Goal: Information Seeking & Learning: Check status

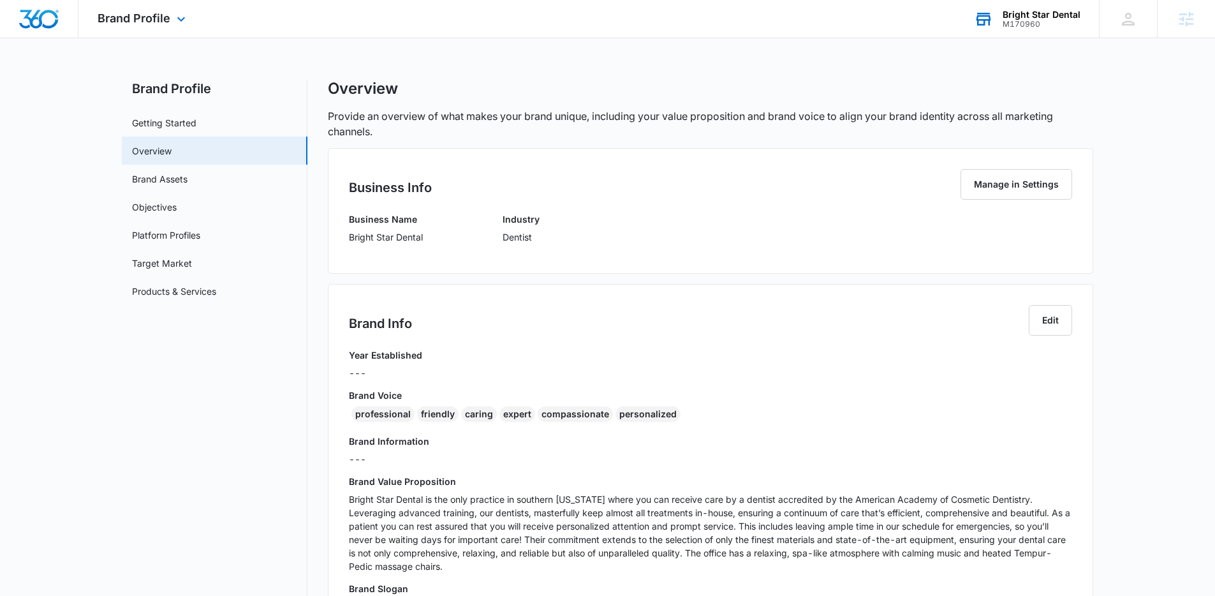
click at [1022, 25] on div "M170960" at bounding box center [1042, 24] width 78 height 9
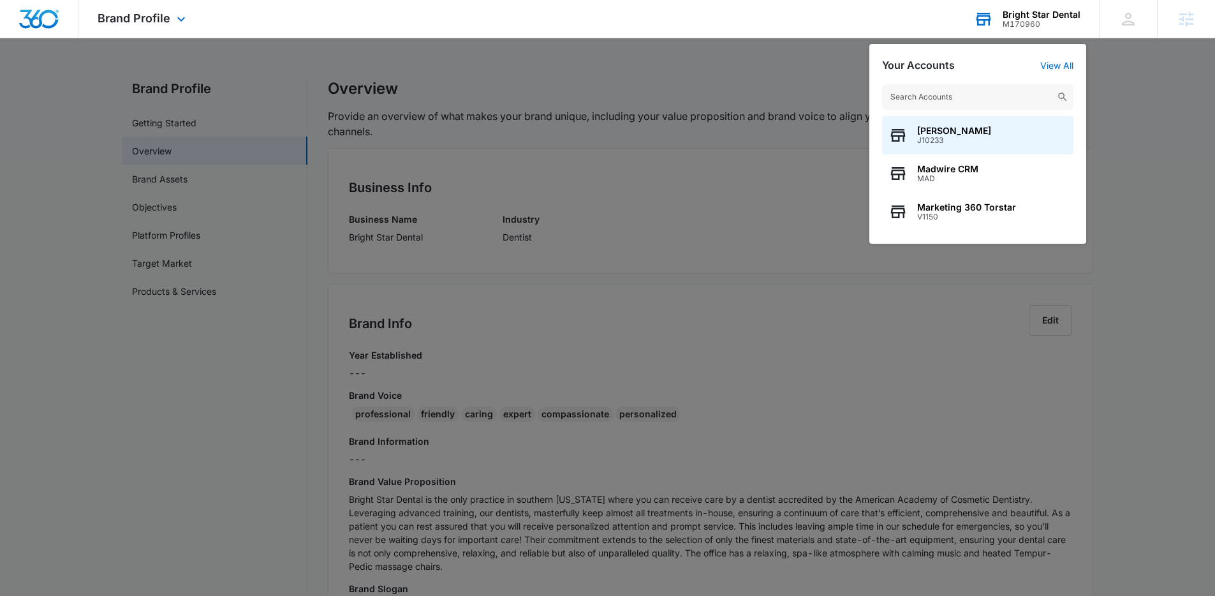
click at [963, 100] on input "text" at bounding box center [977, 97] width 191 height 26
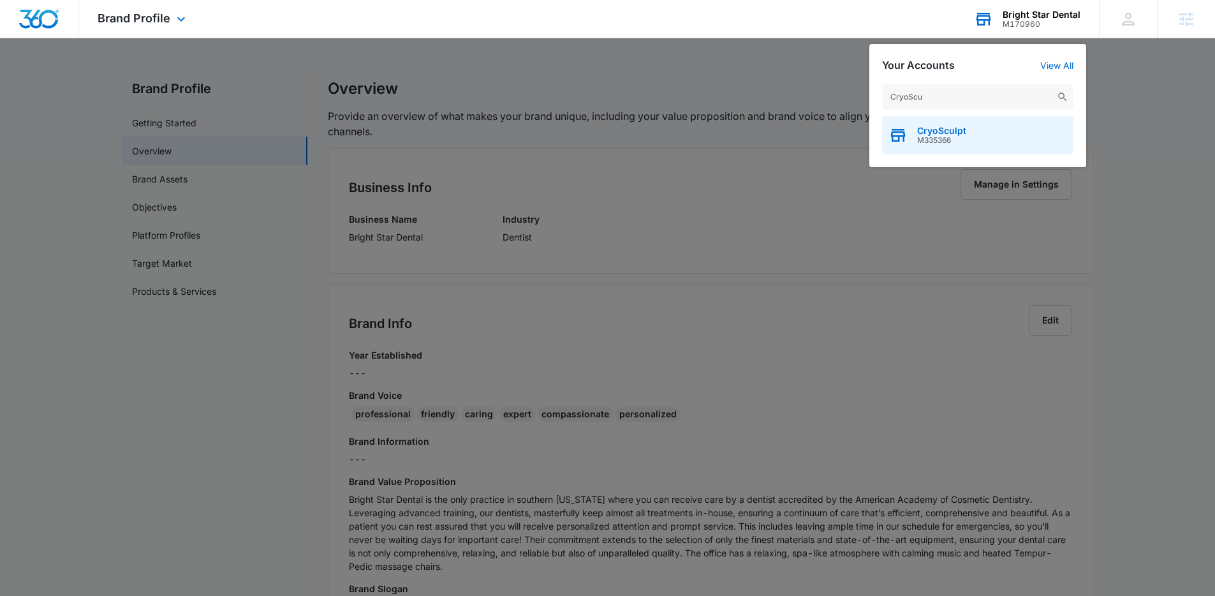
type input "CryoScu"
click at [969, 127] on div "CryoSculpt M335366" at bounding box center [977, 135] width 191 height 38
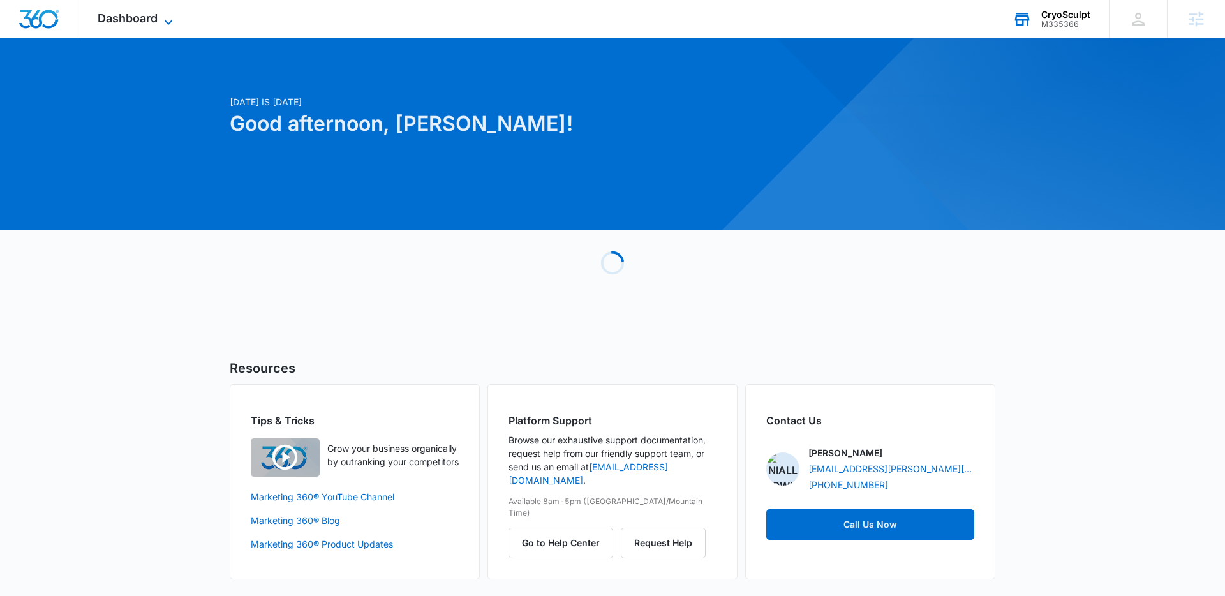
click at [124, 14] on span "Dashboard" at bounding box center [128, 17] width 60 height 13
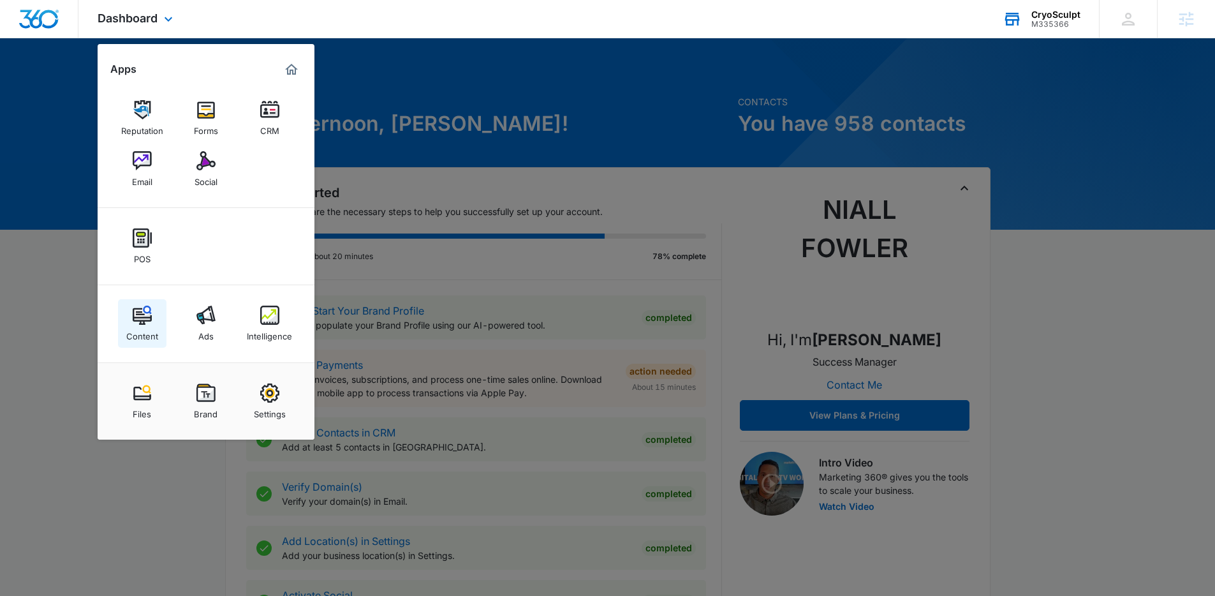
click at [164, 314] on link "Content" at bounding box center [142, 323] width 48 height 48
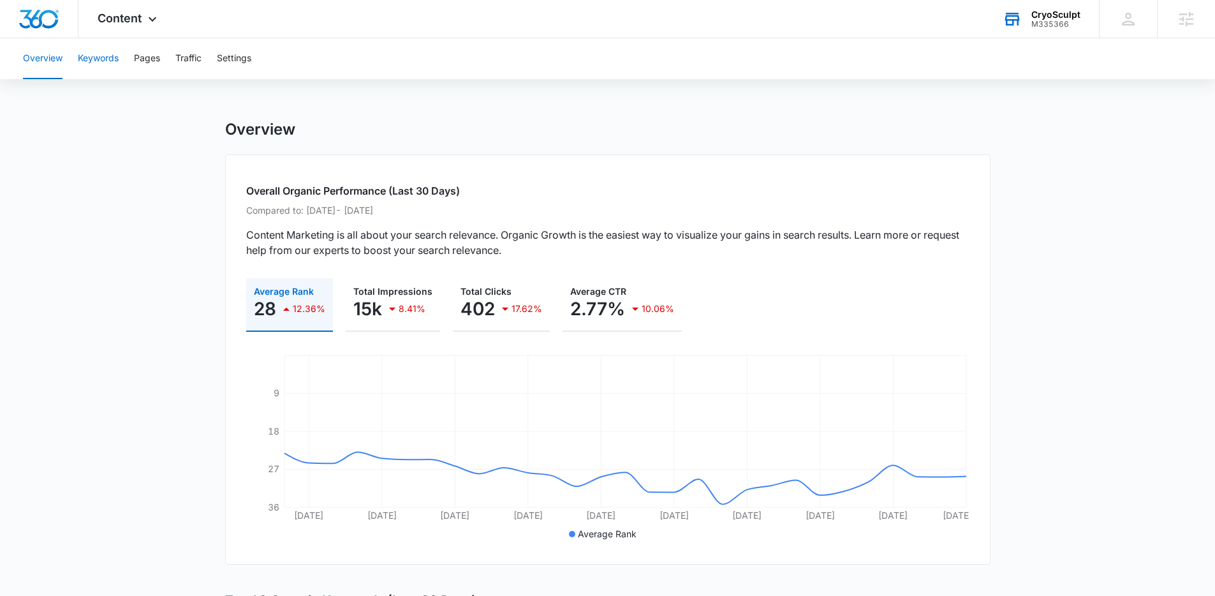
click at [92, 54] on button "Keywords" at bounding box center [98, 58] width 41 height 41
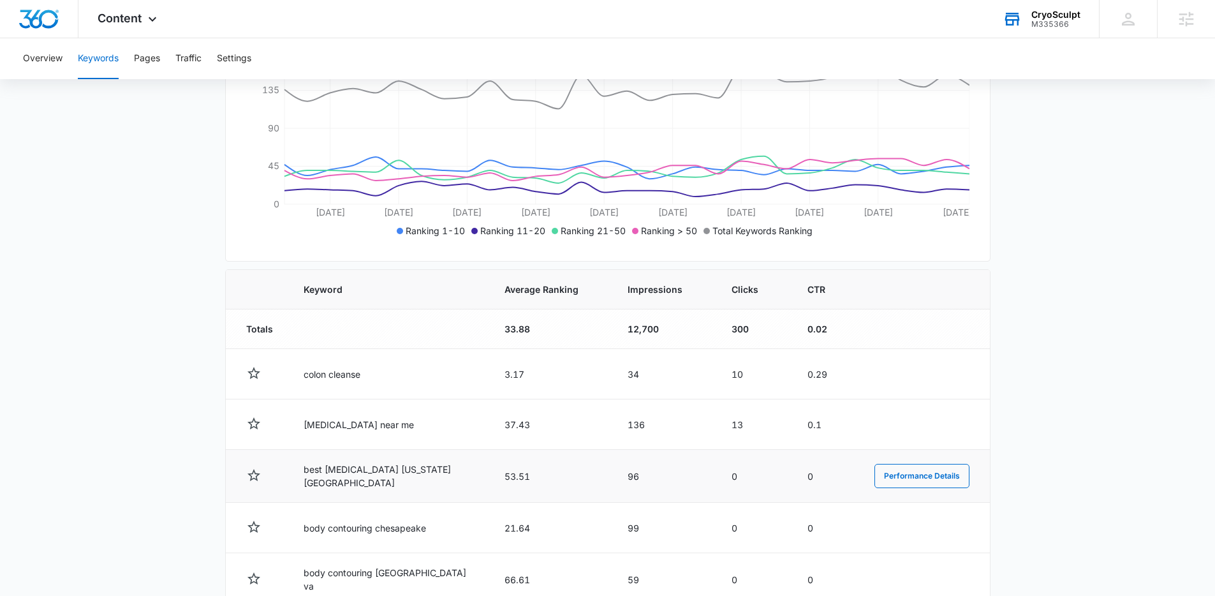
scroll to position [419, 0]
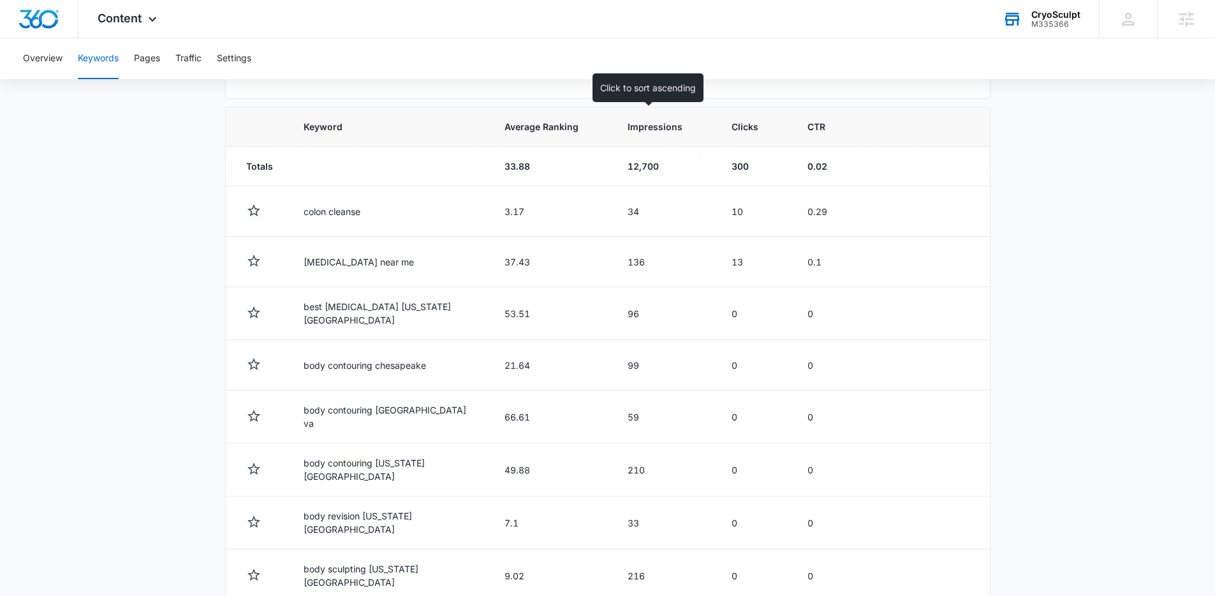
click at [616, 137] on th "Impressions" at bounding box center [665, 127] width 104 height 40
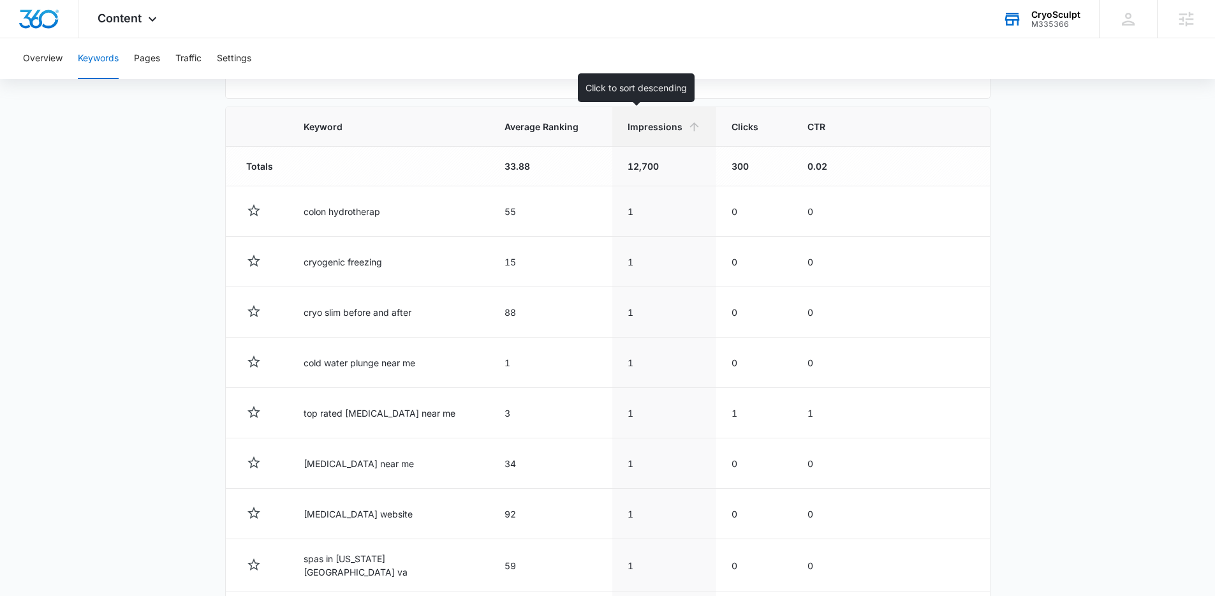
click at [636, 136] on th "Impressions" at bounding box center [665, 127] width 104 height 40
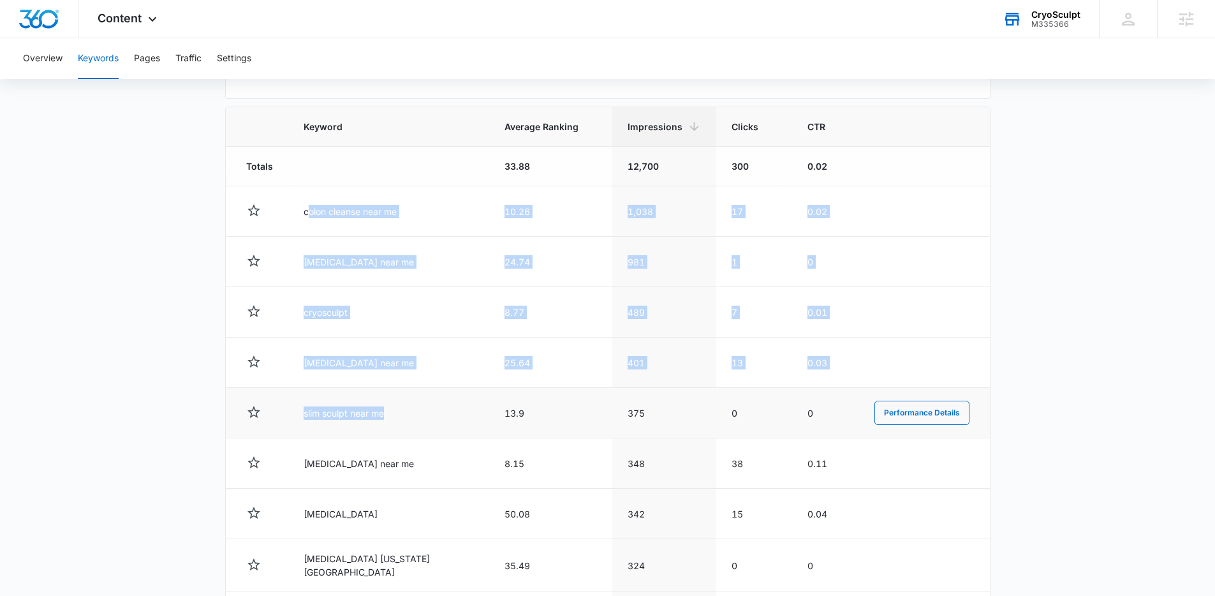
drag, startPoint x: 312, startPoint y: 214, endPoint x: 443, endPoint y: 410, distance: 235.5
click at [443, 410] on tbody "Totals 33.88 12,700 300 0.02 colon cleanse near me 10.26 1,038 17 0.02 Performa…" at bounding box center [608, 421] width 764 height 549
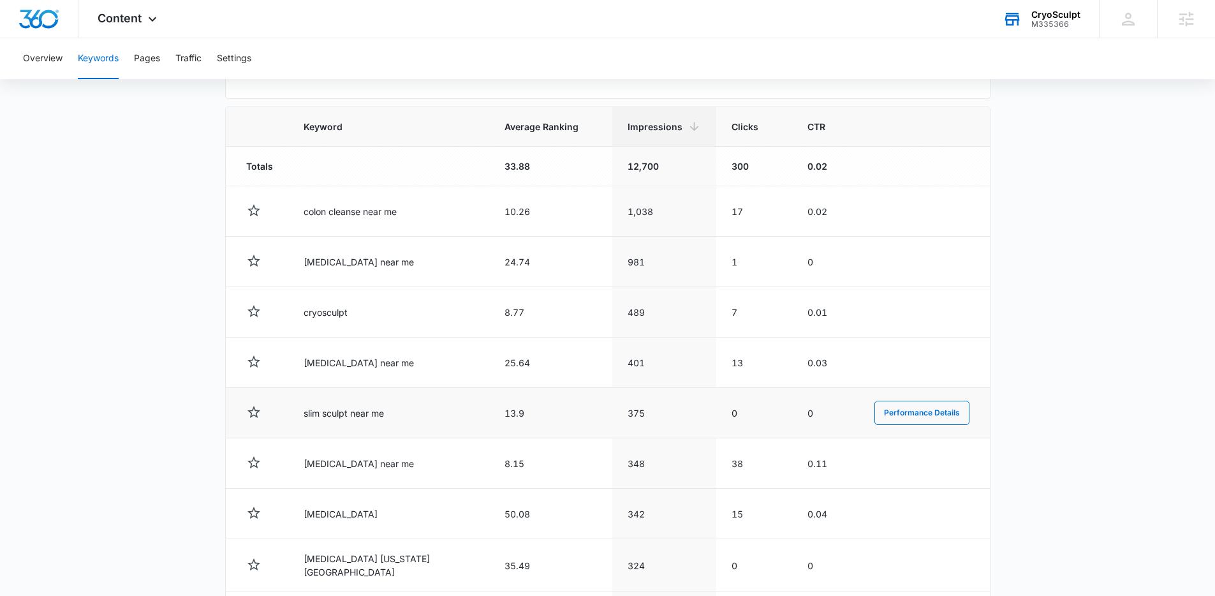
click at [443, 410] on td "slim sculpt near me" at bounding box center [388, 413] width 201 height 50
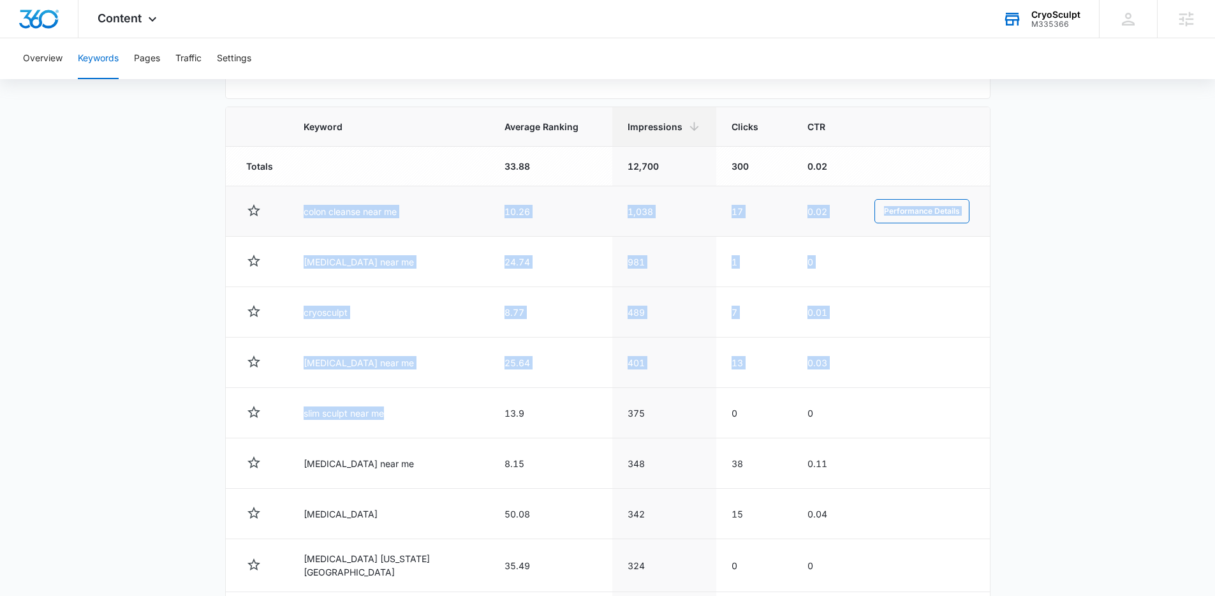
drag, startPoint x: 443, startPoint y: 410, endPoint x: 302, endPoint y: 216, distance: 239.9
click at [302, 216] on tbody "Totals 33.88 12,700 300 0.02 colon cleanse near me 10.26 1,038 17 0.02 Performa…" at bounding box center [608, 421] width 764 height 549
click at [302, 216] on td "colon cleanse near me" at bounding box center [388, 211] width 201 height 50
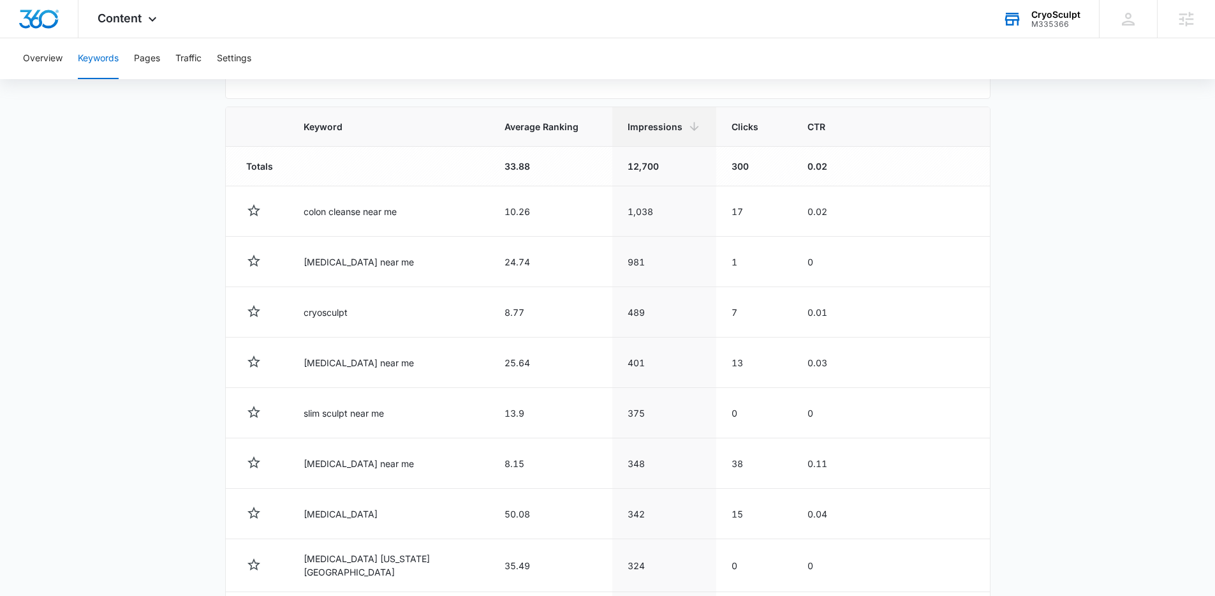
click at [1069, 375] on main "Keywords Keywords are words used for search engine optimization (SEO). This rep…" at bounding box center [607, 233] width 1215 height 1065
click at [1060, 361] on main "Keywords Keywords are words used for search engine optimization (SEO). This rep…" at bounding box center [607, 233] width 1215 height 1065
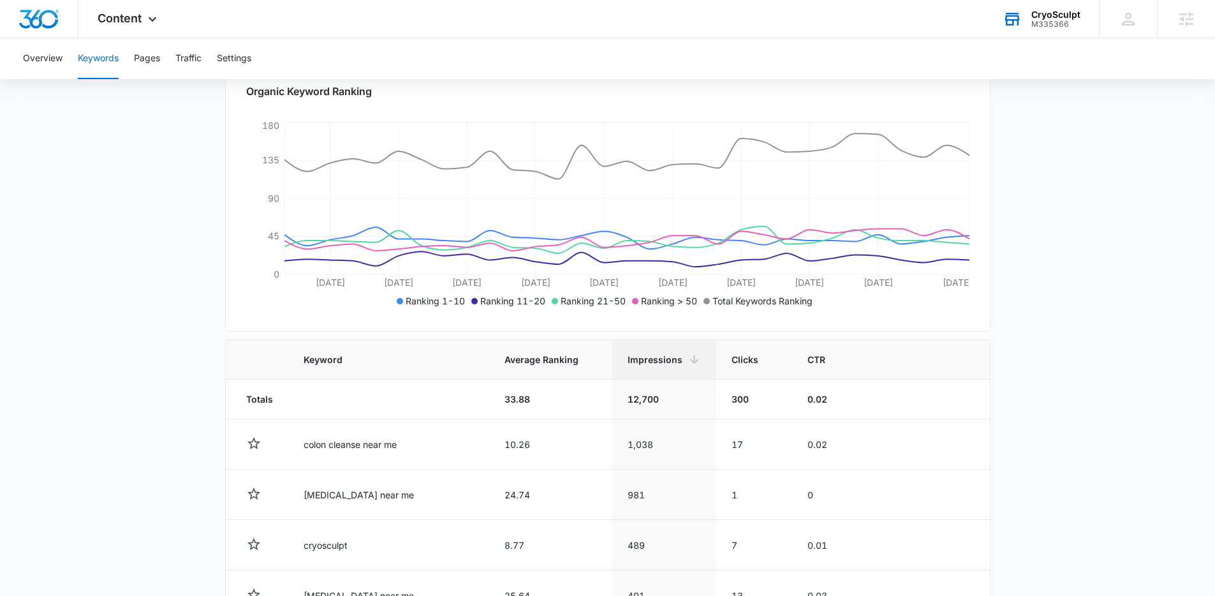
scroll to position [188, 0]
click at [1087, 192] on main "Keywords Keywords are words used for search engine optimization (SEO). This rep…" at bounding box center [607, 464] width 1215 height 1065
click at [1091, 184] on main "Keywords Keywords are words used for search engine optimization (SEO). This rep…" at bounding box center [607, 464] width 1215 height 1065
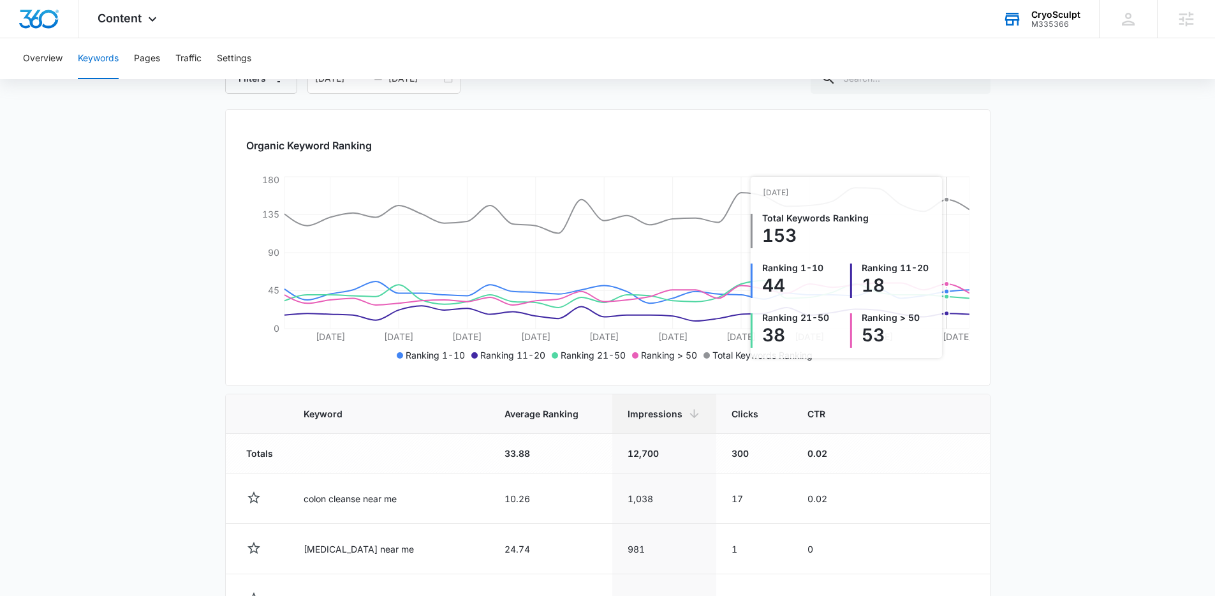
scroll to position [70, 0]
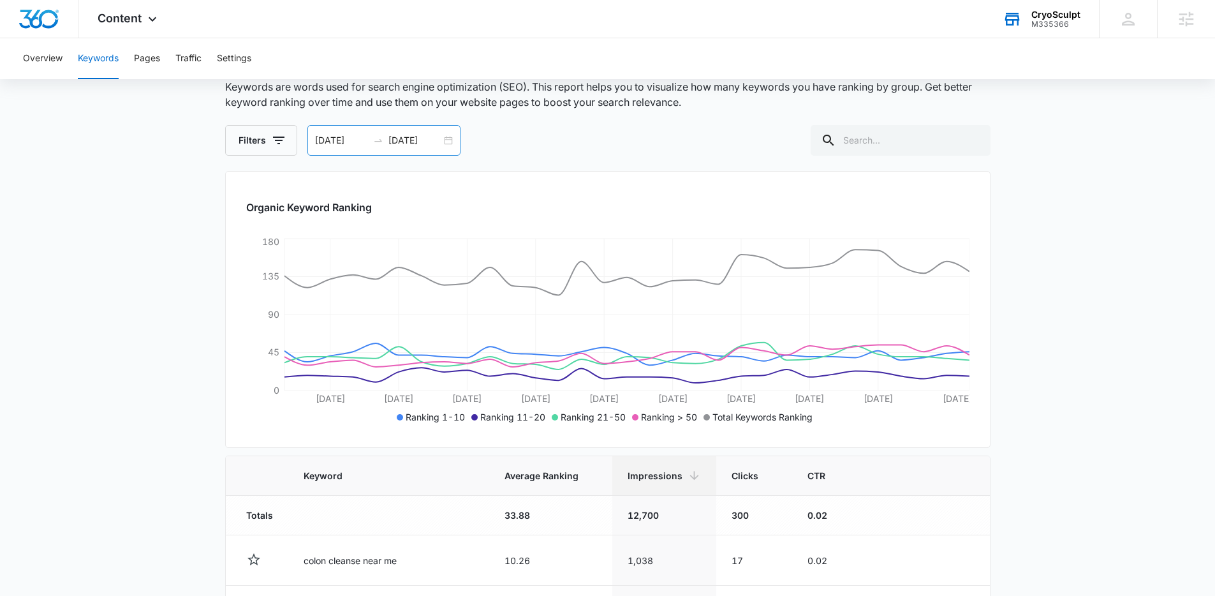
click at [448, 137] on div "08/07/2025 09/06/2025" at bounding box center [384, 140] width 153 height 31
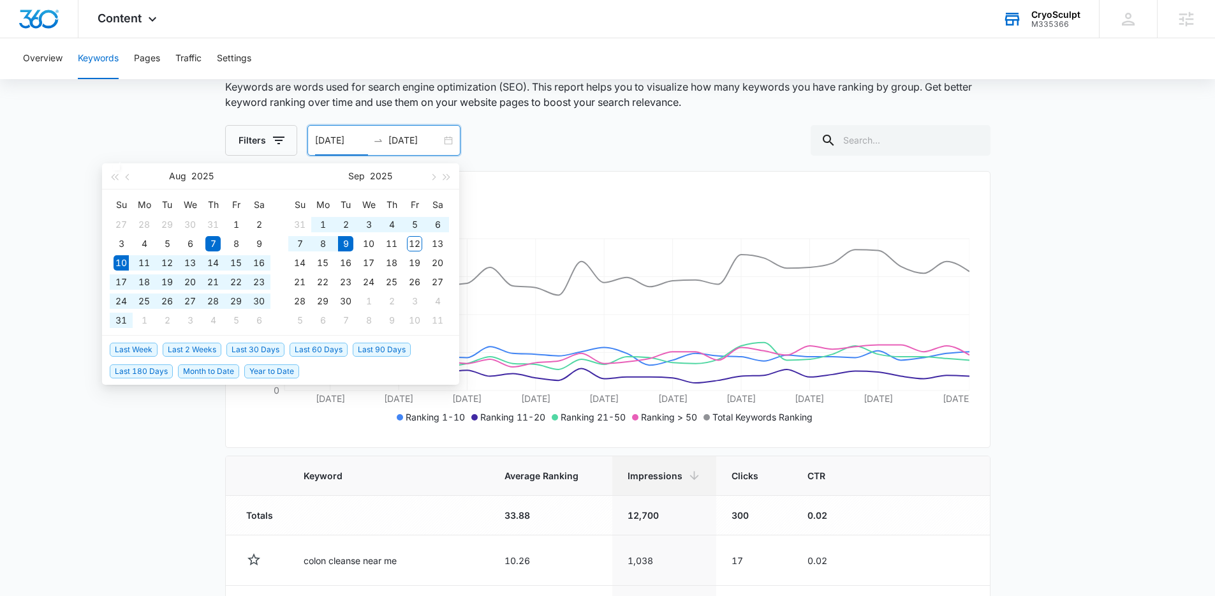
click at [265, 345] on span "Last 30 Days" at bounding box center [256, 350] width 58 height 14
type input "08/10/2025"
type input "09/09/2025"
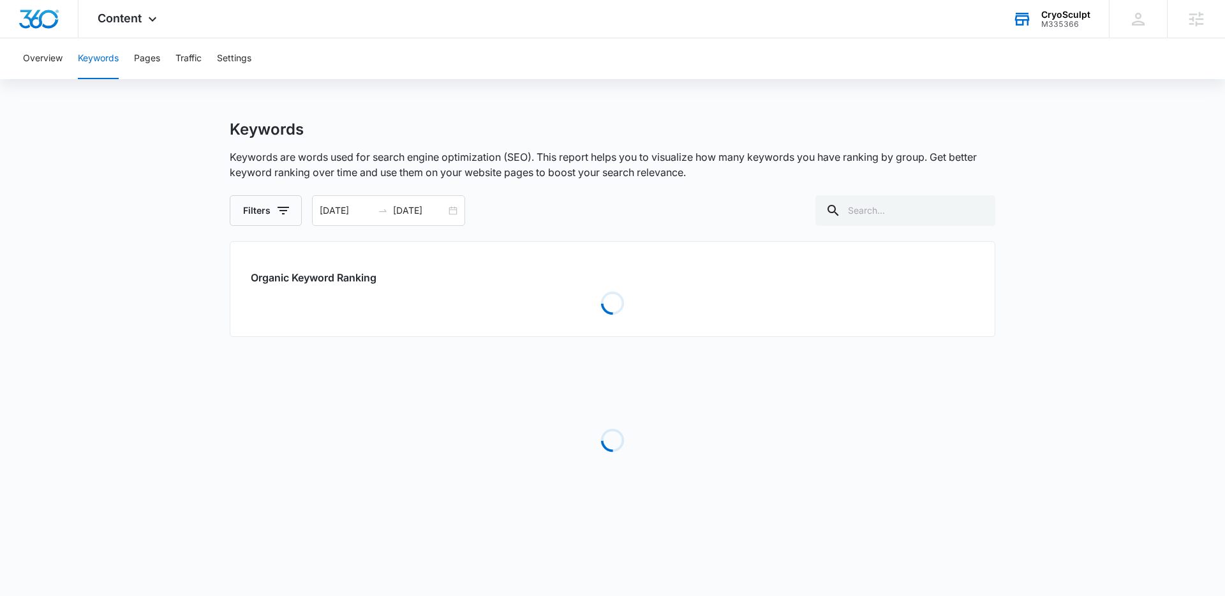
click at [1004, 271] on main "Keywords Keywords are words used for search engine optimization (SEO). This rep…" at bounding box center [612, 335] width 1225 height 431
